Goal: Check status

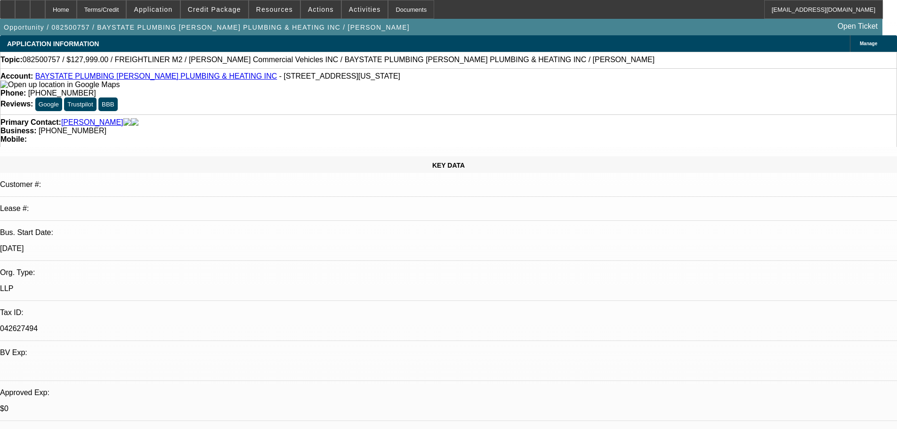
select select "0"
select select "2"
select select "0.1"
select select "4"
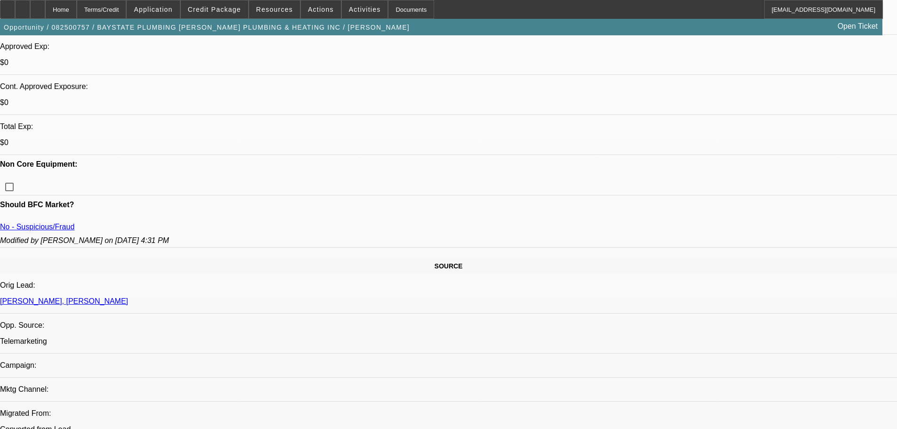
scroll to position [330, 0]
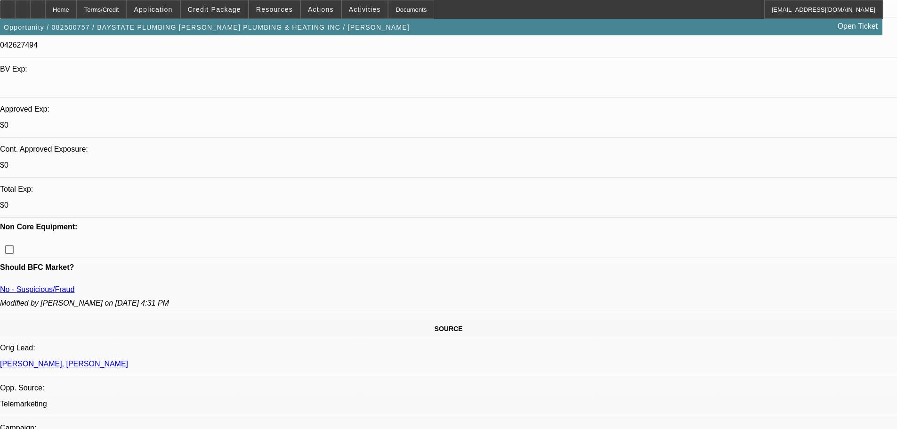
scroll to position [283, 0]
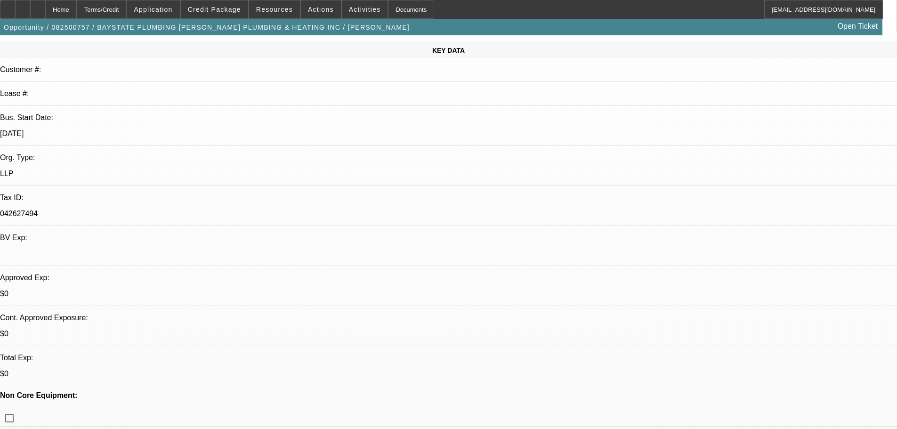
scroll to position [236, 0]
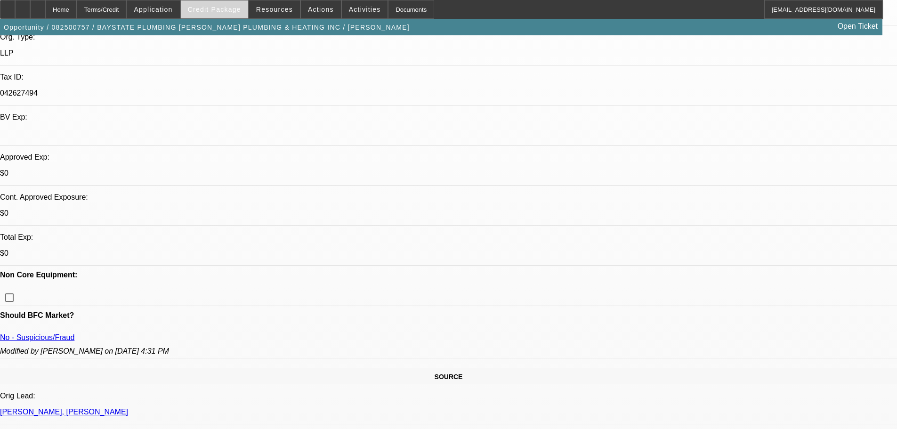
click at [218, 13] on span at bounding box center [214, 9] width 67 height 23
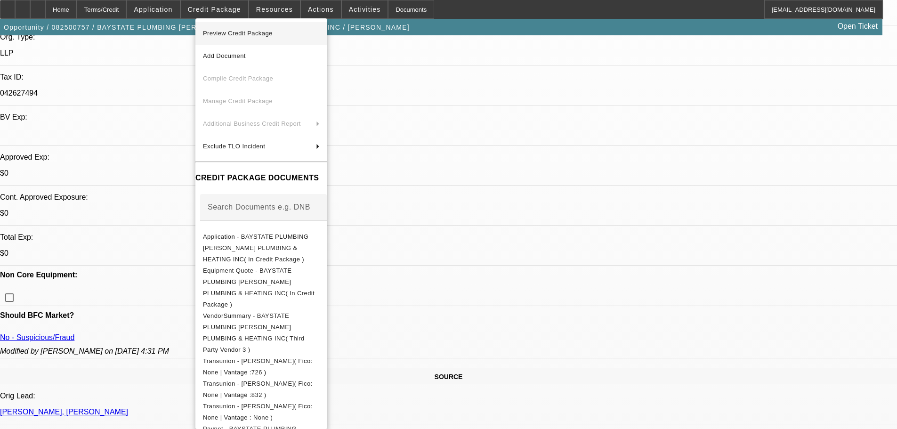
click at [233, 33] on span "Preview Credit Package" at bounding box center [238, 33] width 70 height 7
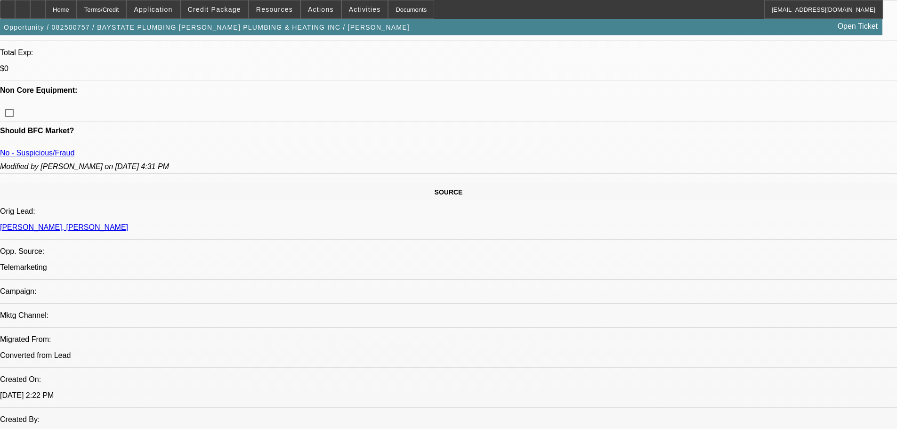
scroll to position [424, 0]
